Goal: Task Accomplishment & Management: Manage account settings

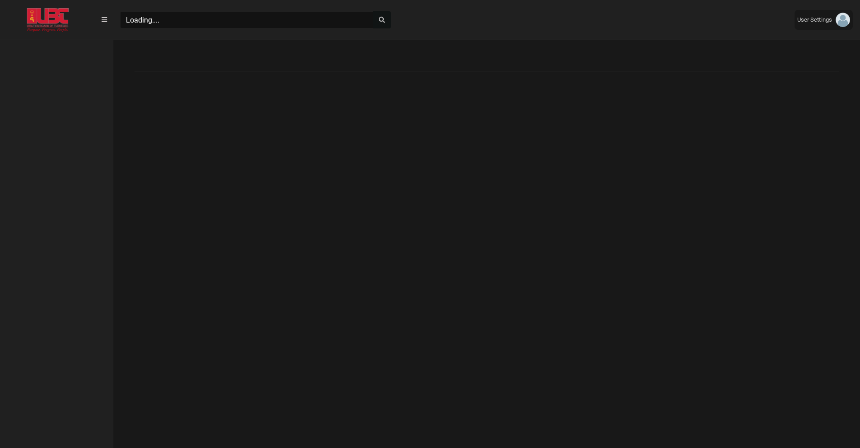
scroll to position [4, 0]
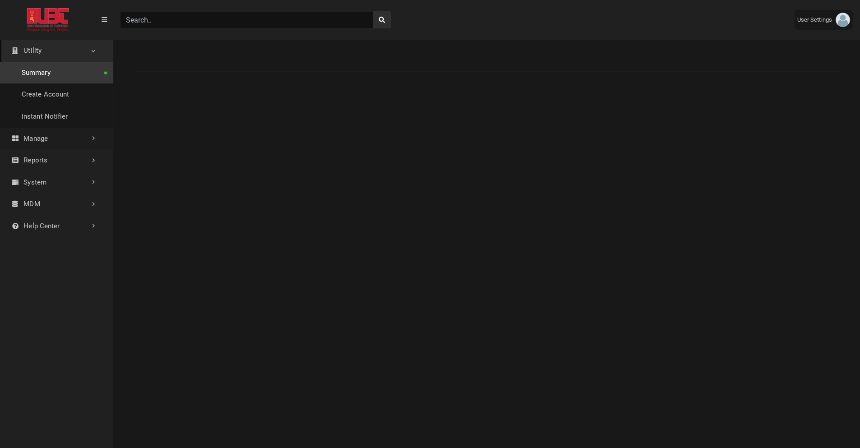
click at [60, 145] on link "Manage" at bounding box center [56, 139] width 113 height 22
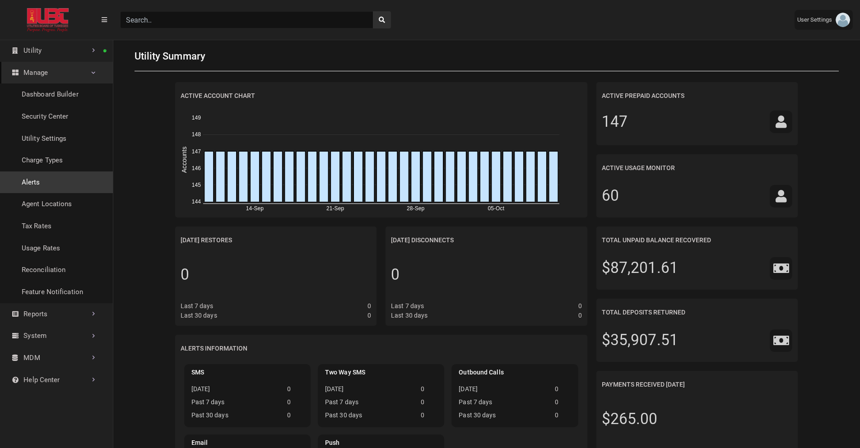
click at [44, 184] on link "Alerts" at bounding box center [56, 183] width 113 height 22
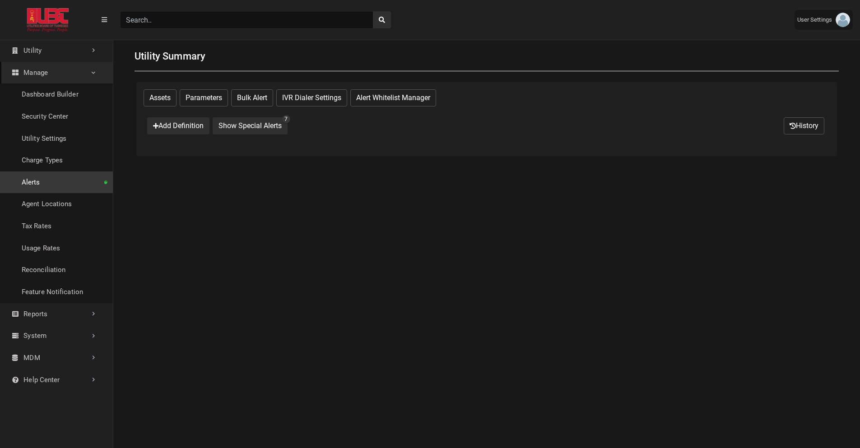
select select "25 per page"
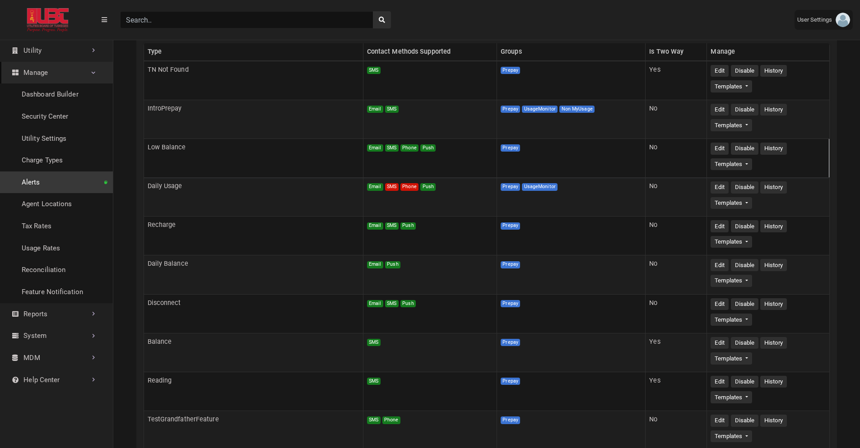
scroll to position [112, 0]
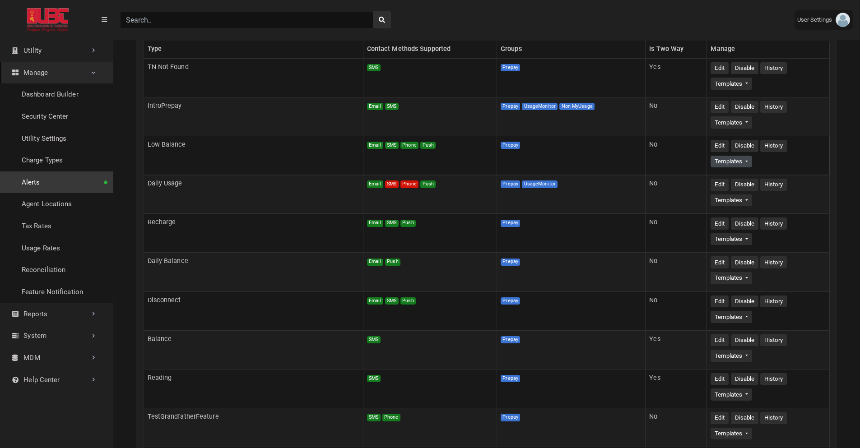
click at [716, 160] on button "Templates" at bounding box center [731, 162] width 41 height 12
click at [722, 178] on icon at bounding box center [725, 179] width 6 height 6
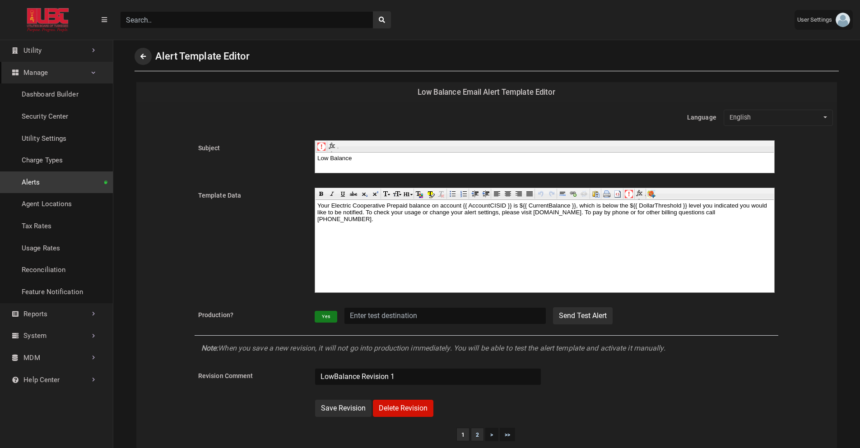
click at [476, 438] on link "2" at bounding box center [477, 435] width 3 height 6
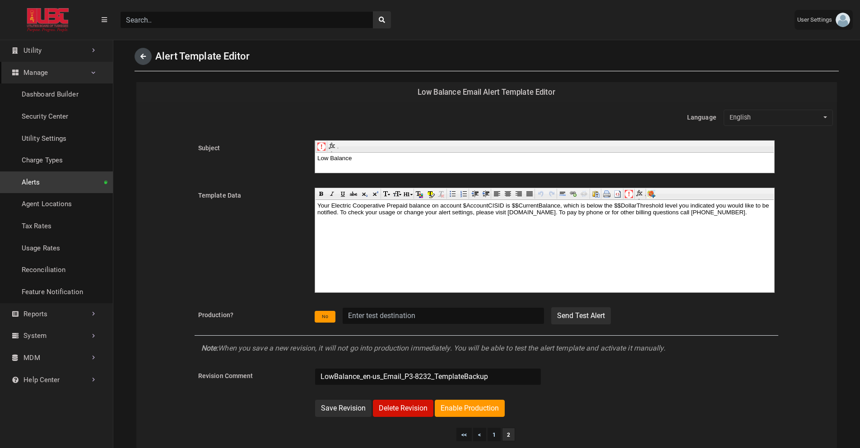
click at [145, 58] on icon "Back" at bounding box center [142, 56] width 5 height 6
select select "25 per page"
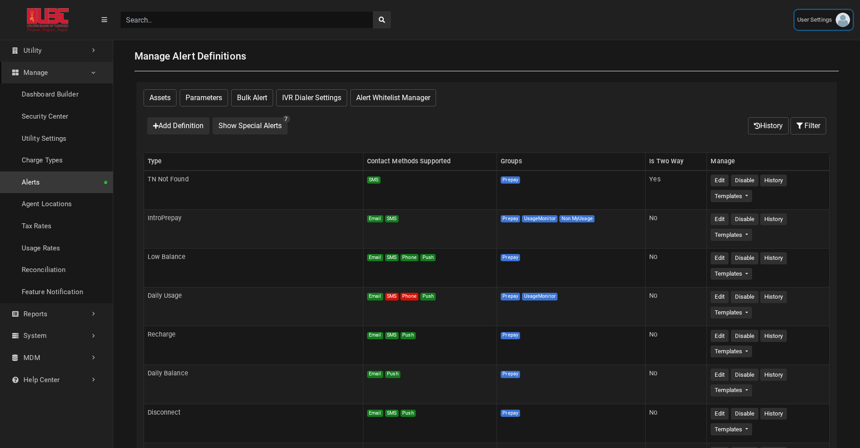
click at [810, 27] on link "User Settings" at bounding box center [824, 20] width 58 height 20
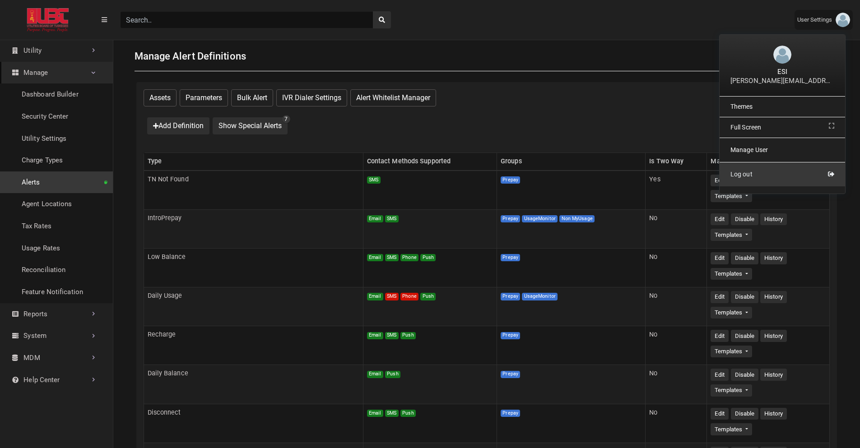
click at [771, 167] on link "Log out" at bounding box center [783, 175] width 126 height 24
